Goal: Task Accomplishment & Management: Use online tool/utility

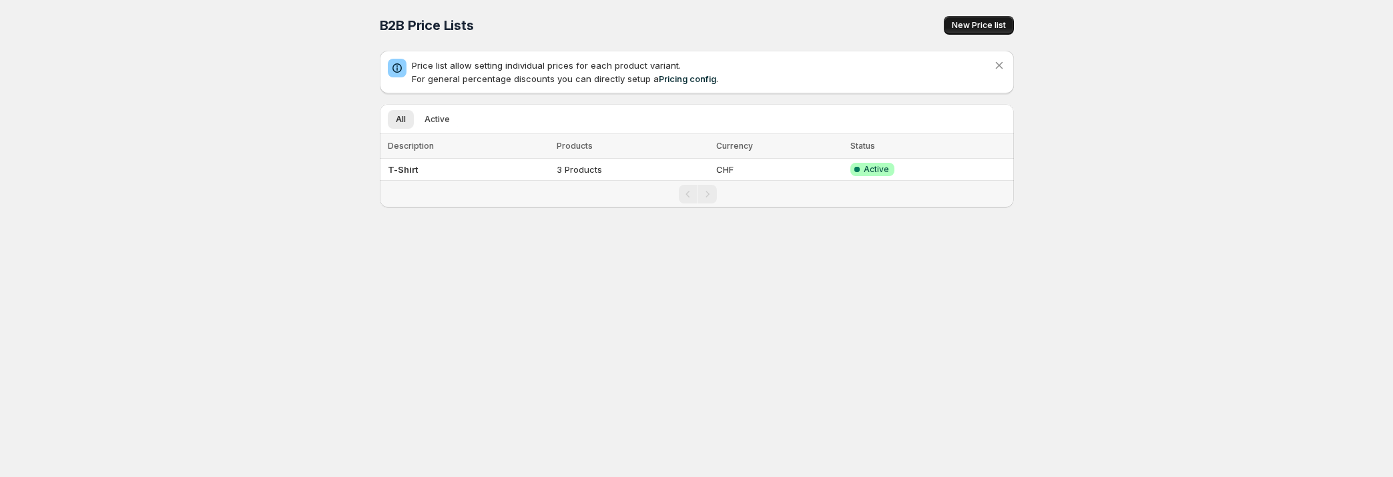
click at [997, 28] on span "New Price list" at bounding box center [979, 25] width 54 height 11
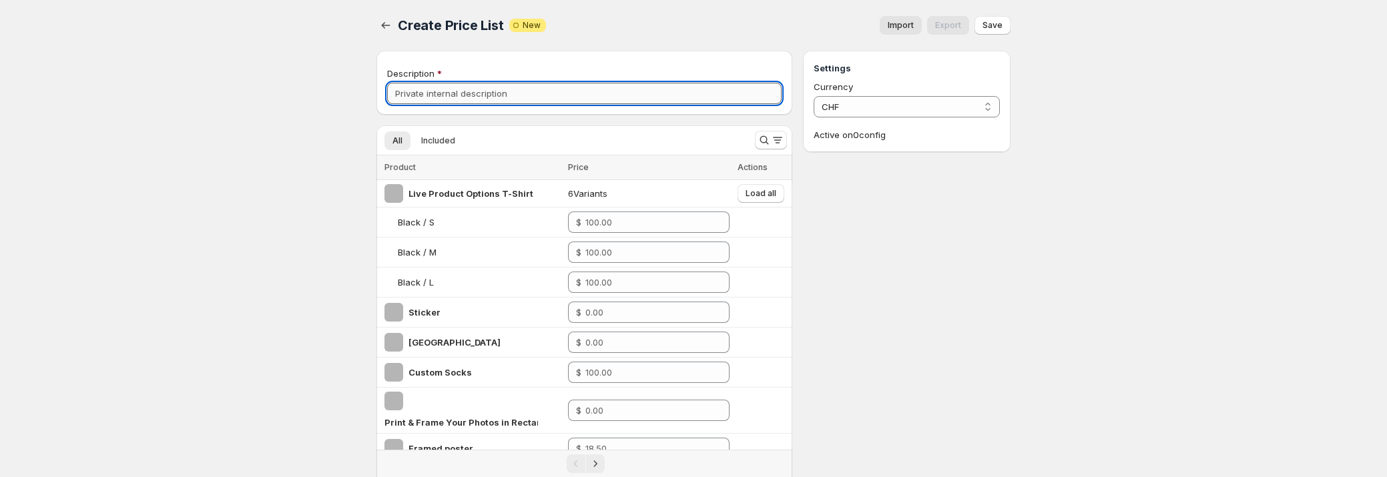
click at [561, 95] on input "Description" at bounding box center [584, 93] width 395 height 21
type input "R"
type input "Test"
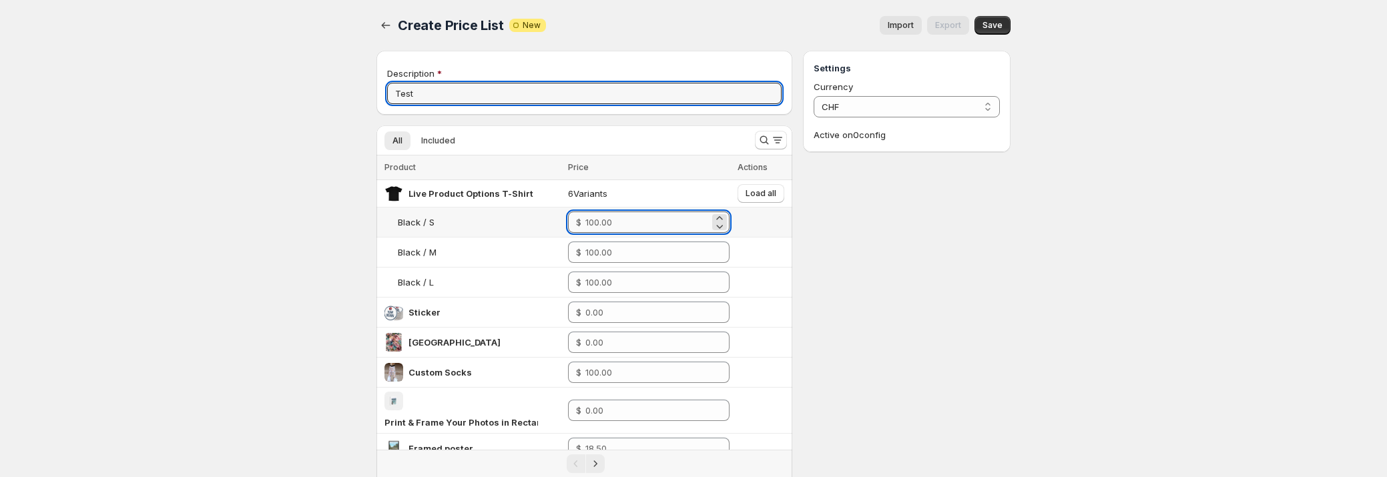
click at [632, 223] on input "number" at bounding box center [646, 222] width 123 height 21
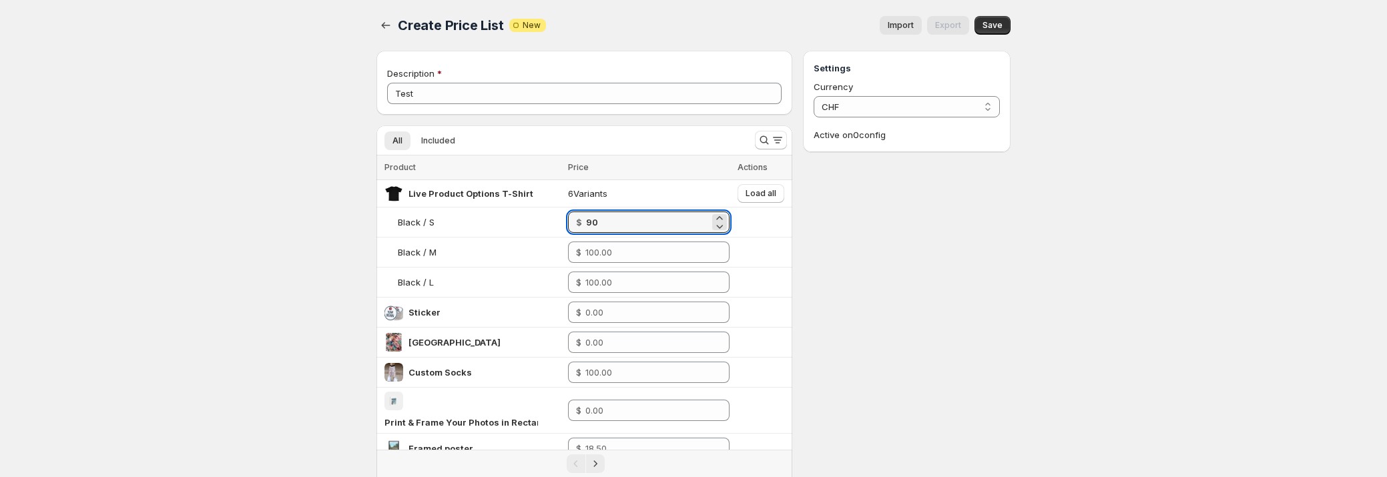
type input "90.00"
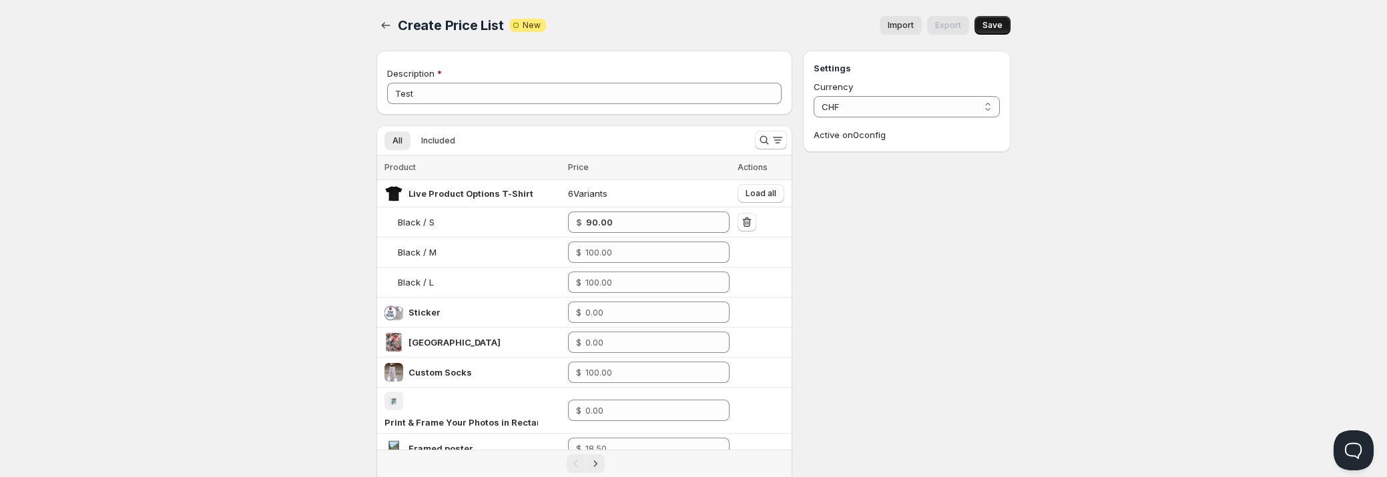
click at [991, 23] on span "Save" at bounding box center [993, 25] width 20 height 11
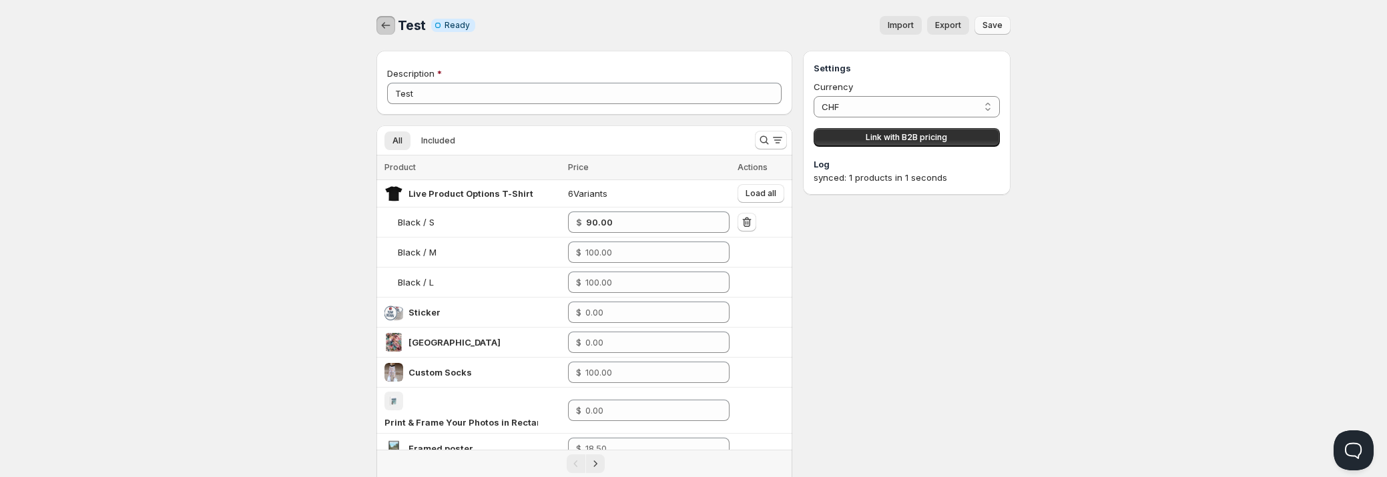
click at [390, 21] on icon "button" at bounding box center [385, 25] width 13 height 13
